Goal: Navigation & Orientation: Find specific page/section

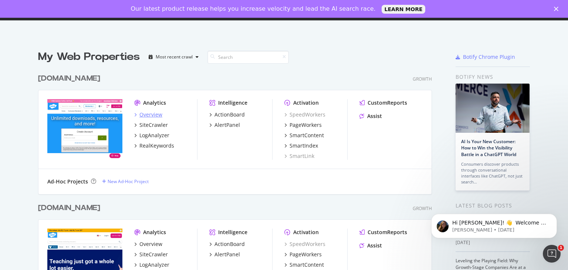
click at [149, 111] on div "Overview" at bounding box center [150, 114] width 23 height 7
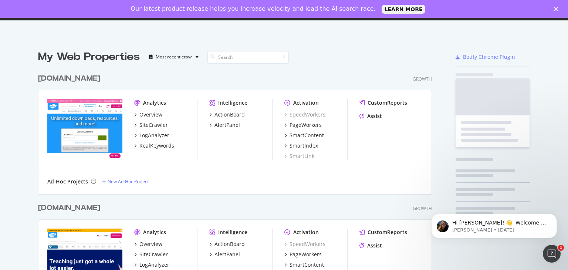
scroll to position [264, 557]
